Goal: Transaction & Acquisition: Purchase product/service

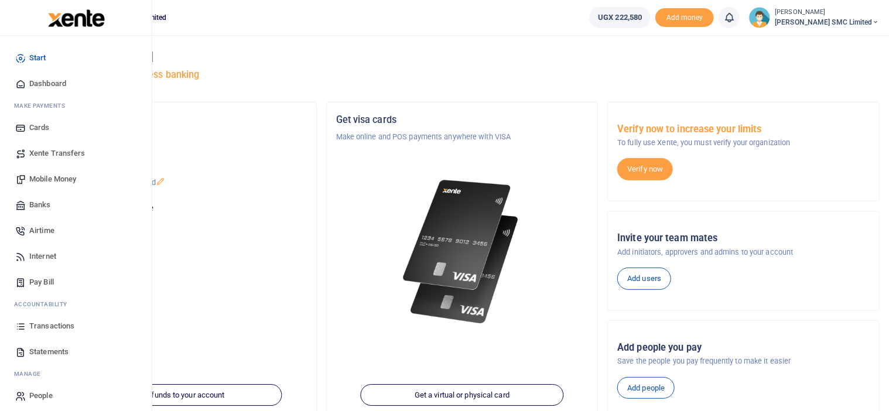
click at [44, 323] on span "Transactions" at bounding box center [51, 326] width 45 height 12
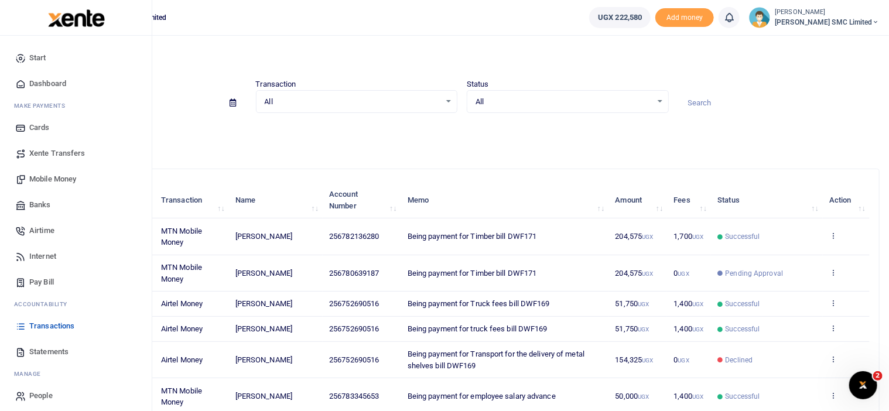
click at [44, 177] on span "Mobile Money" at bounding box center [52, 179] width 47 height 12
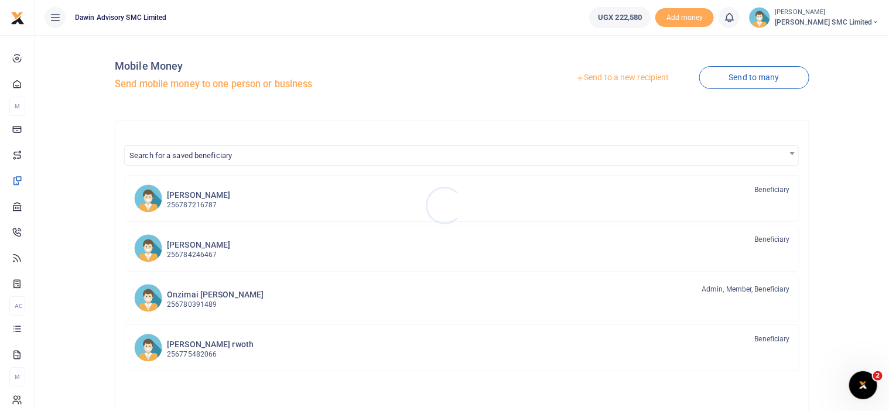
click at [220, 154] on div at bounding box center [444, 205] width 889 height 411
click at [220, 154] on span "Search for a saved beneficiary" at bounding box center [180, 155] width 102 height 9
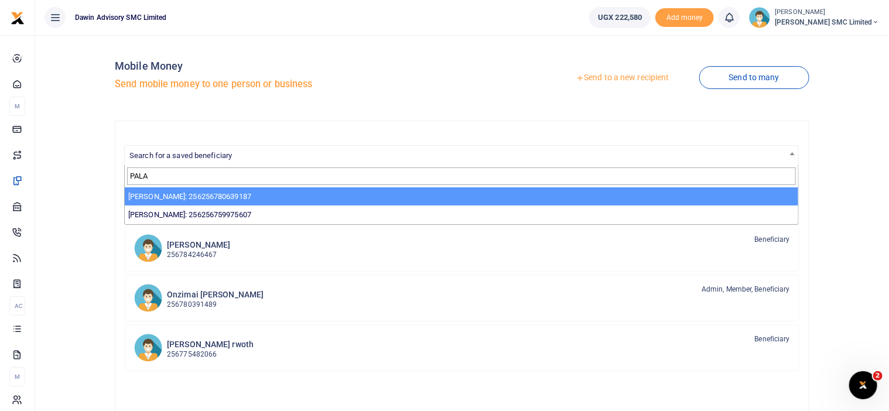
type input "PALA"
select select "3598"
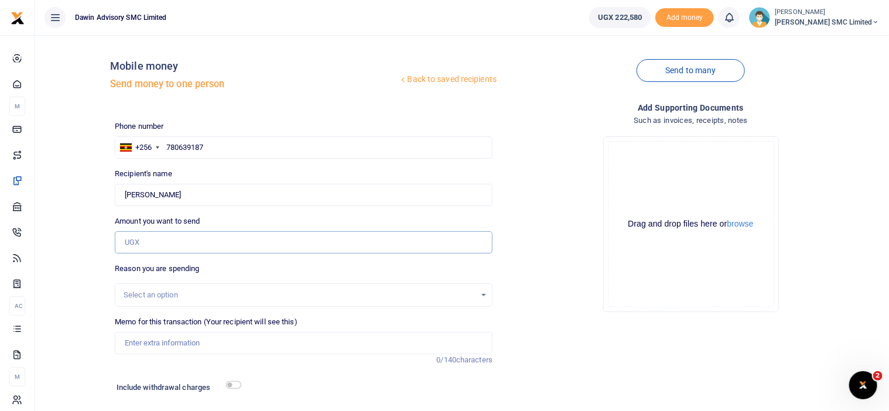
click at [150, 245] on input "Amount you want to send" at bounding box center [304, 242] width 378 height 22
type input "30,000"
click at [532, 275] on div "Drop your files here Drag and drop files here or browse Powered by Uppy" at bounding box center [691, 224] width 378 height 194
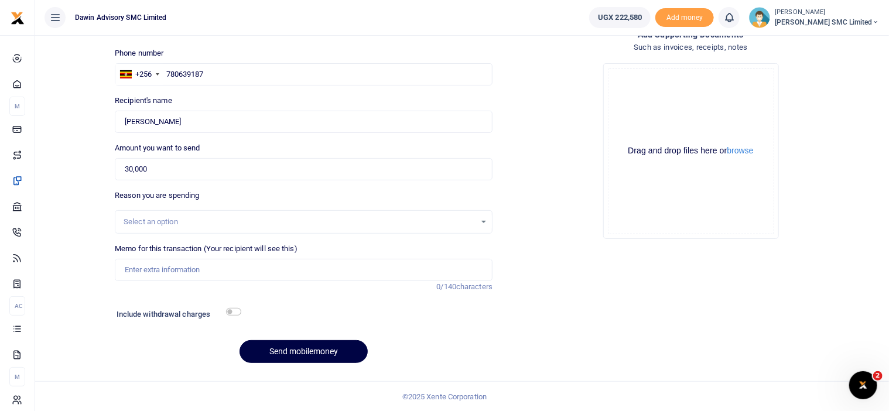
scroll to position [74, 0]
click at [184, 278] on input "Memo for this transaction (Your recipient will see this)" at bounding box center [304, 269] width 378 height 22
type input "Being payment for Screws 2 inch"
click at [234, 310] on input "checkbox" at bounding box center [233, 311] width 15 height 8
checkbox input "true"
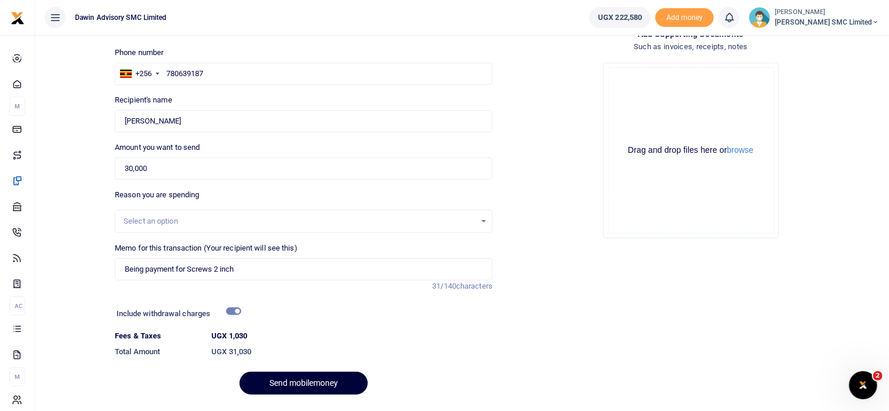
click at [300, 374] on button "Send mobilemoney" at bounding box center [303, 383] width 128 height 23
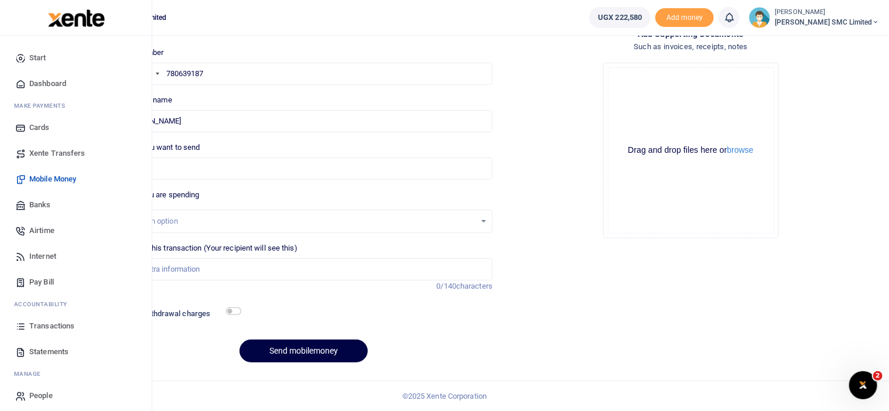
click at [40, 326] on span "Transactions" at bounding box center [51, 326] width 45 height 12
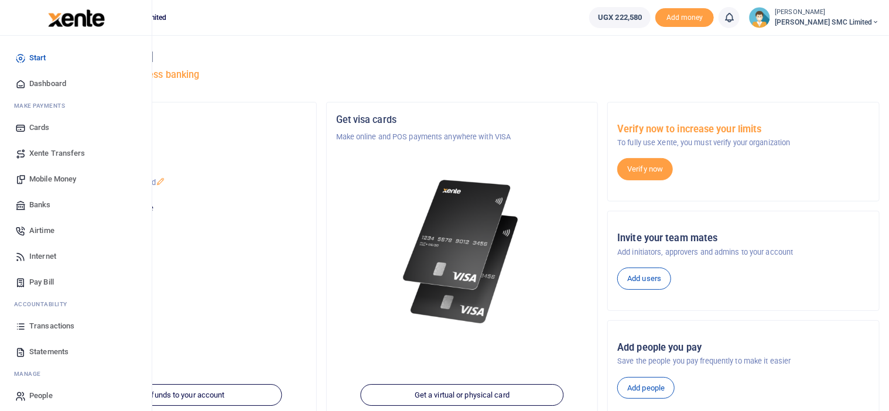
click at [37, 317] on link "Transactions" at bounding box center [75, 326] width 133 height 26
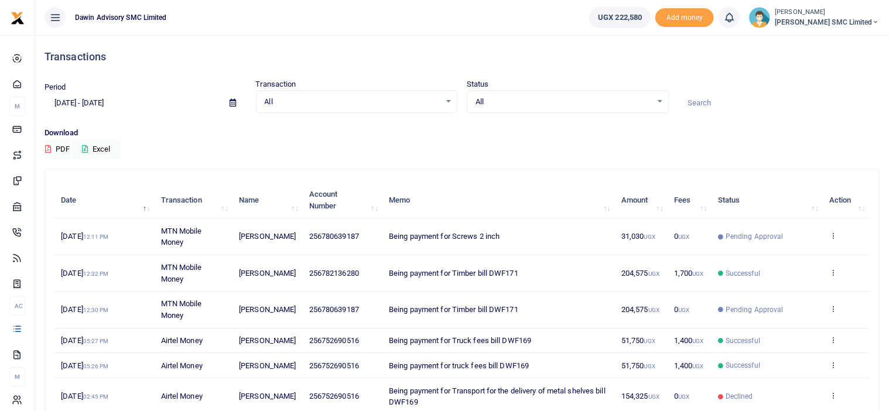
click at [783, 91] on div at bounding box center [778, 97] width 211 height 32
click at [715, 129] on p "Download" at bounding box center [461, 133] width 835 height 12
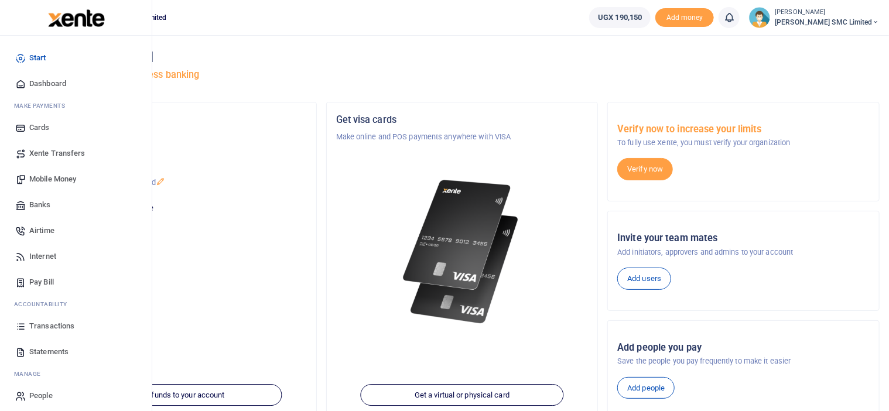
click at [42, 180] on span "Mobile Money" at bounding box center [52, 179] width 47 height 12
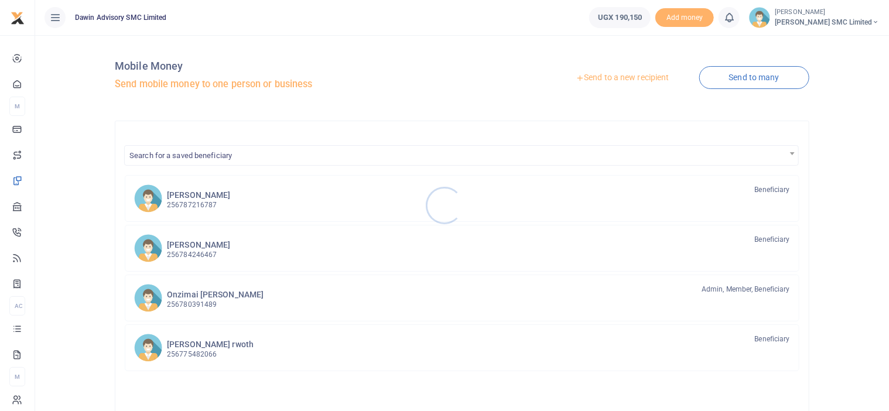
click at [229, 156] on div at bounding box center [444, 205] width 889 height 411
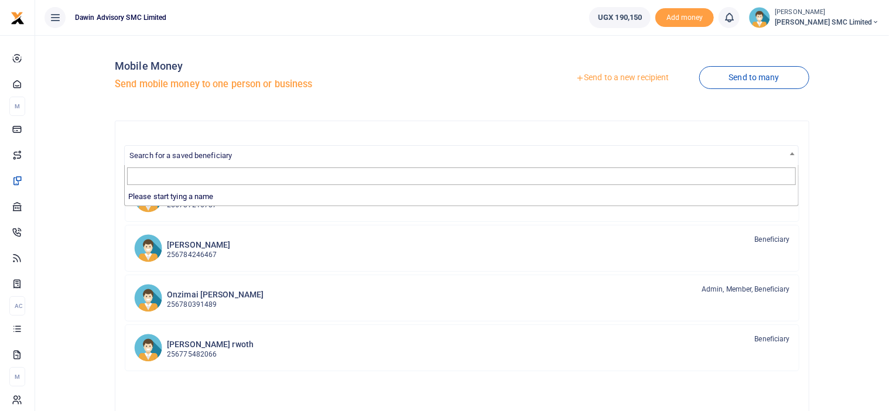
click at [229, 156] on span "Search for a saved beneficiary" at bounding box center [180, 155] width 102 height 9
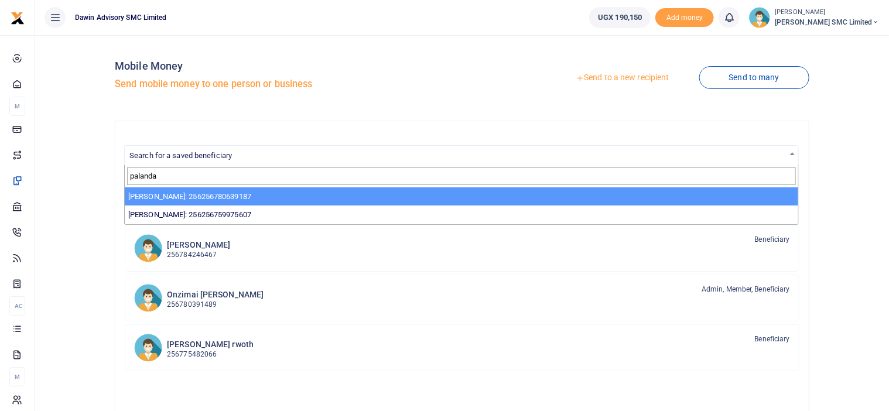
type input "palanda"
select select "3598"
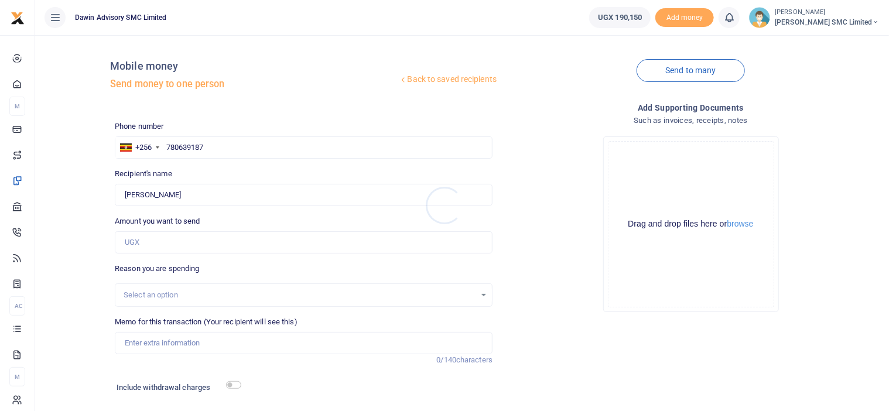
click at [143, 245] on div at bounding box center [444, 205] width 889 height 411
click at [125, 242] on input "Amount you want to send" at bounding box center [304, 242] width 378 height 22
type input "245,865"
click at [152, 339] on input "Memo for this transaction (Your recipient will see this)" at bounding box center [304, 343] width 378 height 22
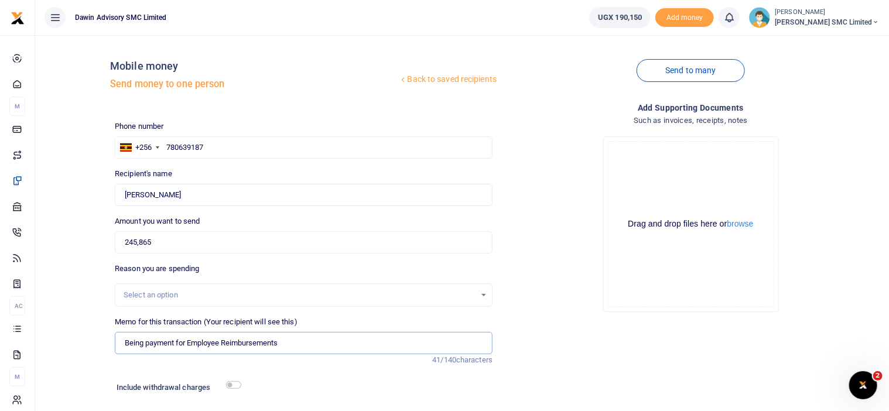
type input "Being payment for Employee Reimbursements"
click at [232, 389] on h6 "Include withdrawal charges" at bounding box center [176, 387] width 119 height 9
click at [232, 383] on input "checkbox" at bounding box center [233, 385] width 15 height 8
checkbox input "true"
click at [545, 309] on div "Drop your files here Drag and drop files here or browse Powered by Uppy" at bounding box center [691, 224] width 378 height 194
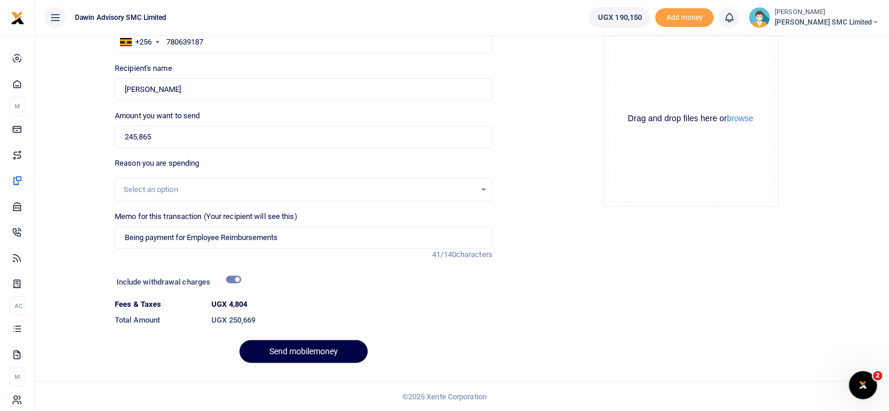
scroll to position [106, 0]
click at [280, 344] on button "Send mobilemoney" at bounding box center [303, 351] width 128 height 23
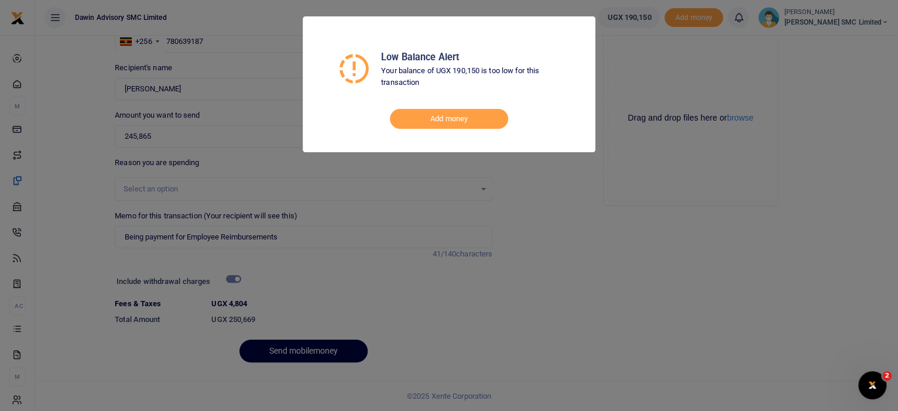
click at [447, 278] on div "Low Balance Alert Your balance of UGX 190,150 is too low for this transaction A…" at bounding box center [449, 205] width 898 height 411
